Goal: Information Seeking & Learning: Learn about a topic

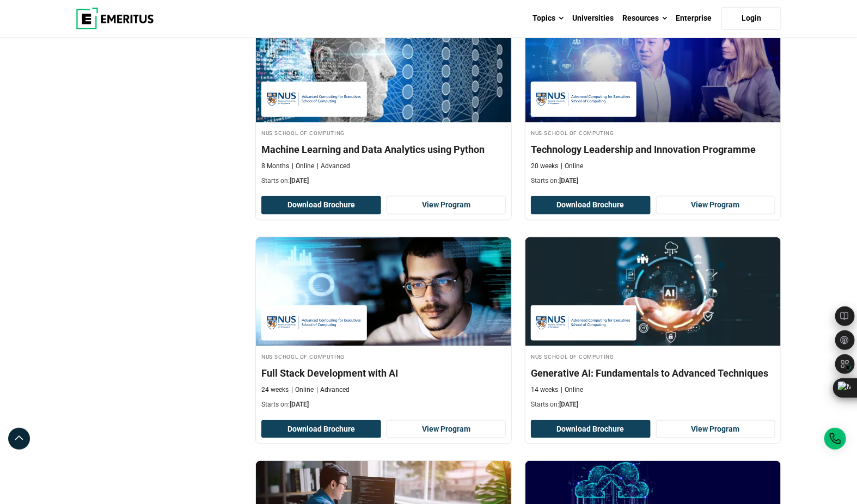
scroll to position [423, 0]
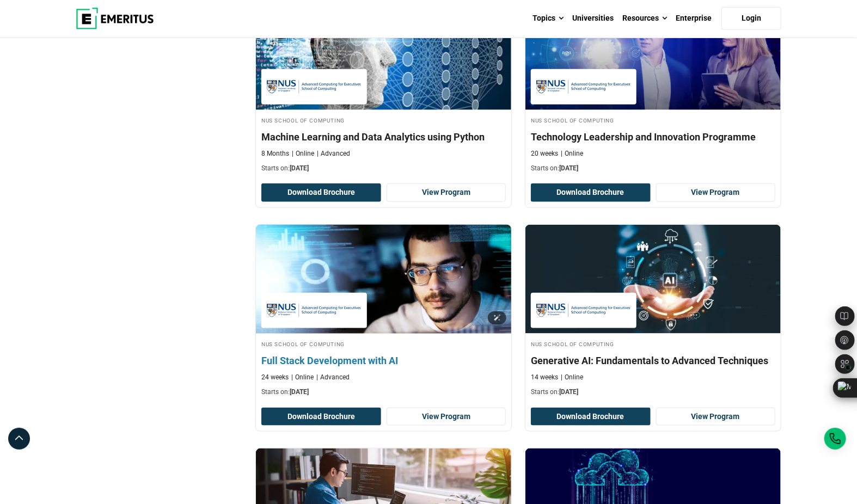
click at [454, 266] on img at bounding box center [383, 279] width 281 height 120
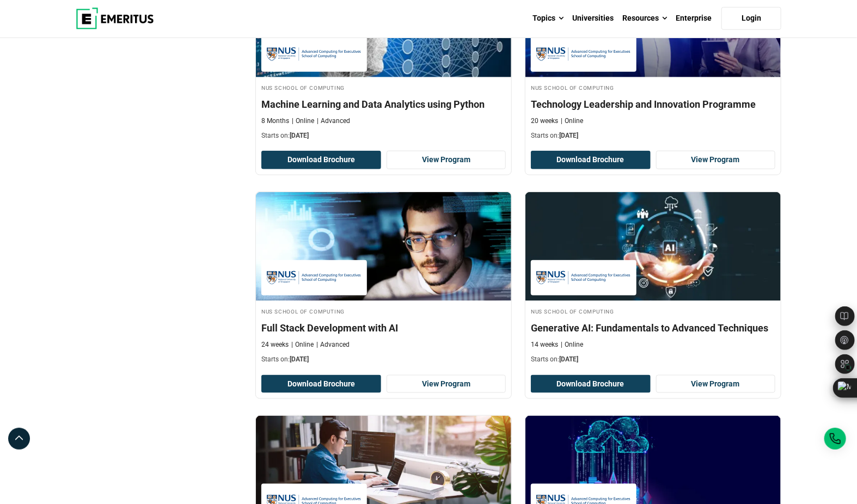
scroll to position [455, 0]
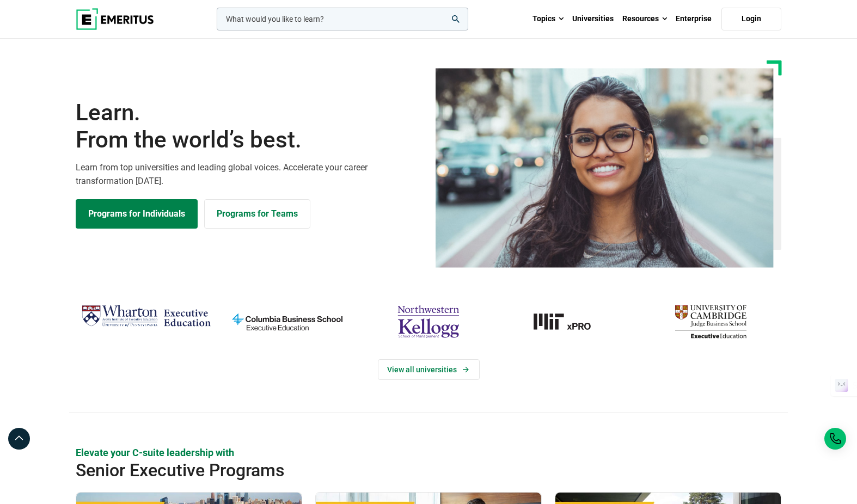
scroll to position [2078, 0]
